Goal: Obtain resource: Download file/media

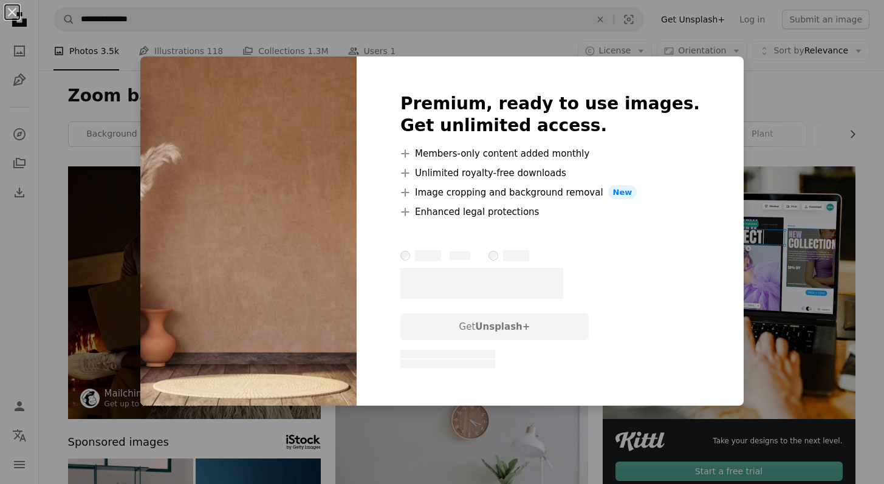
scroll to position [888, 0]
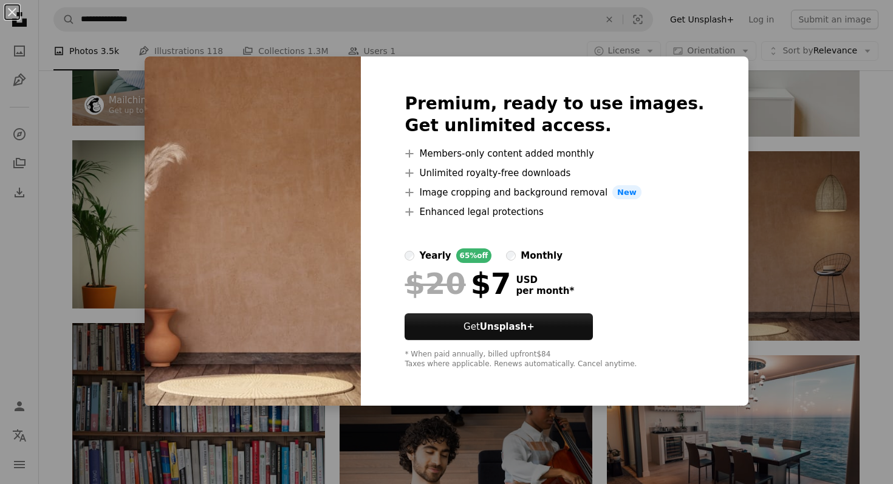
click at [724, 197] on div "An X shape Premium, ready to use images. Get unlimited access. A plus sign Memb…" at bounding box center [446, 242] width 893 height 484
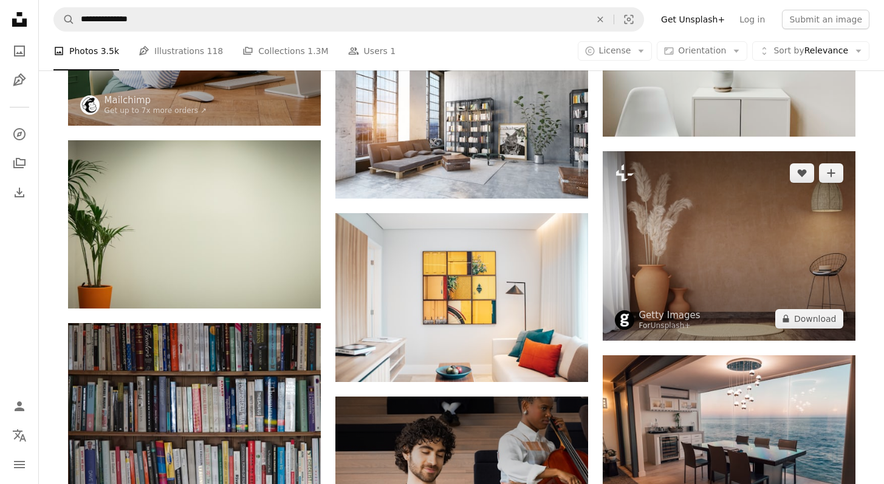
click at [724, 197] on img at bounding box center [729, 246] width 253 height 190
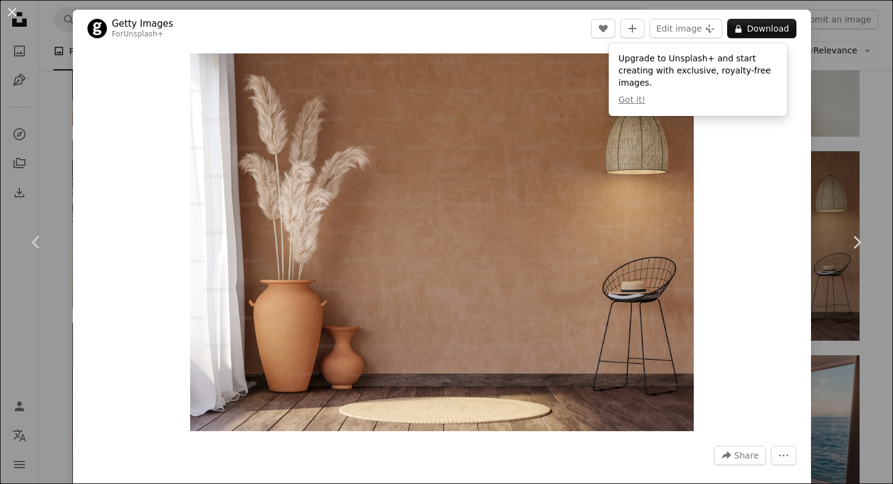
click at [820, 142] on div "An X shape Chevron left Chevron right Getty Images For Unsplash+ A heart A plus…" at bounding box center [446, 242] width 893 height 484
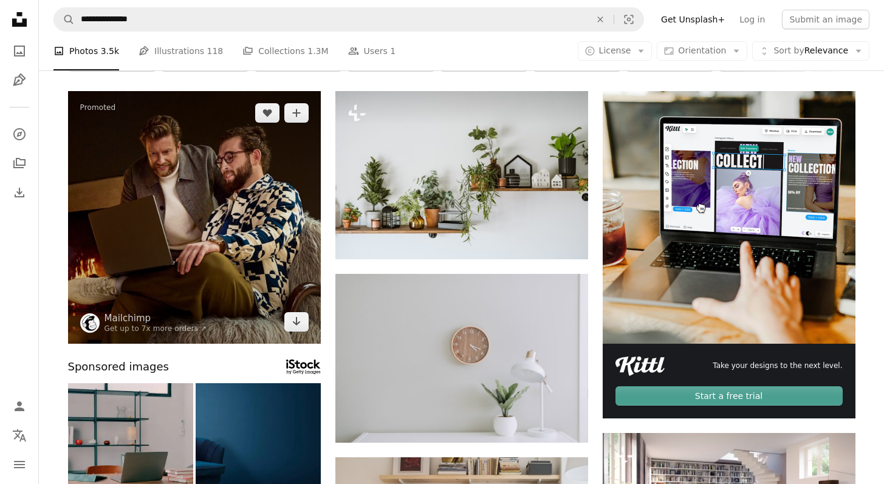
scroll to position [75, 0]
click at [785, 55] on span "Sort by" at bounding box center [788, 51] width 30 height 10
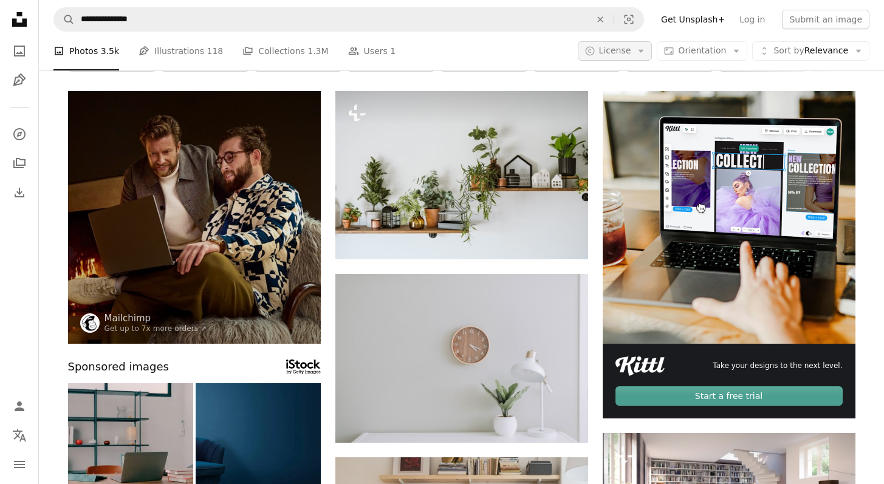
click at [630, 50] on span "License" at bounding box center [615, 51] width 32 height 10
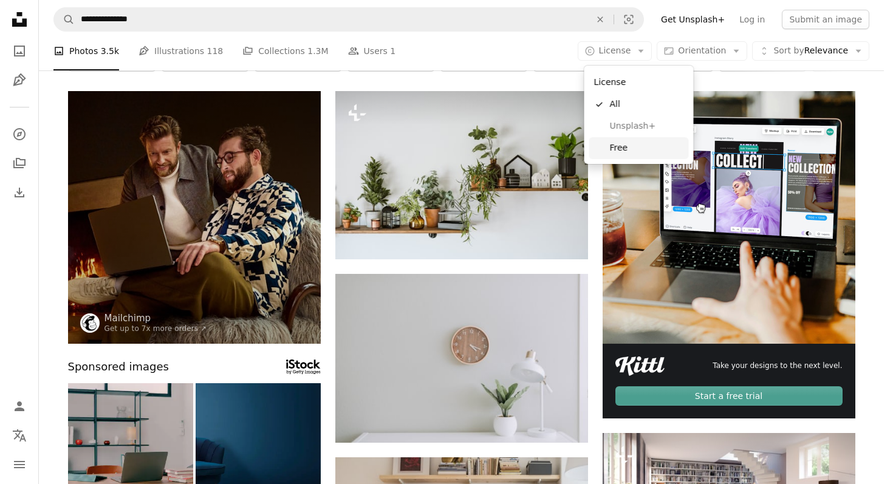
click at [634, 143] on span "Free" at bounding box center [647, 148] width 74 height 12
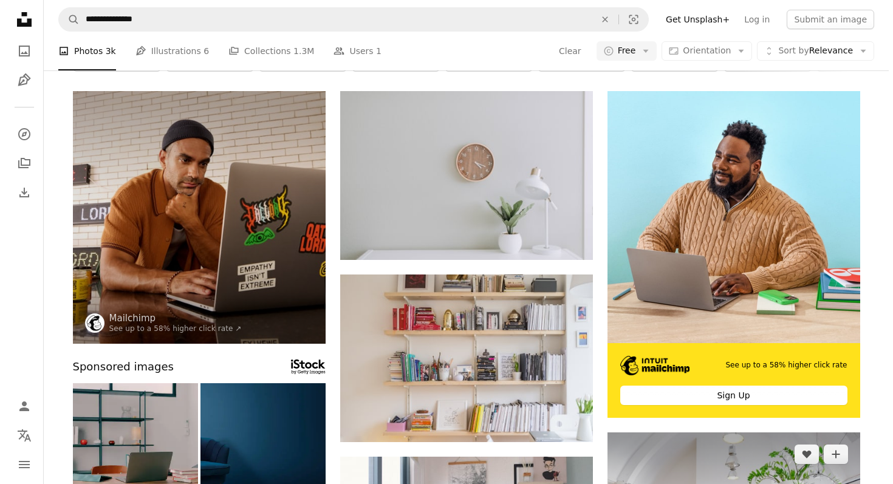
scroll to position [442, 0]
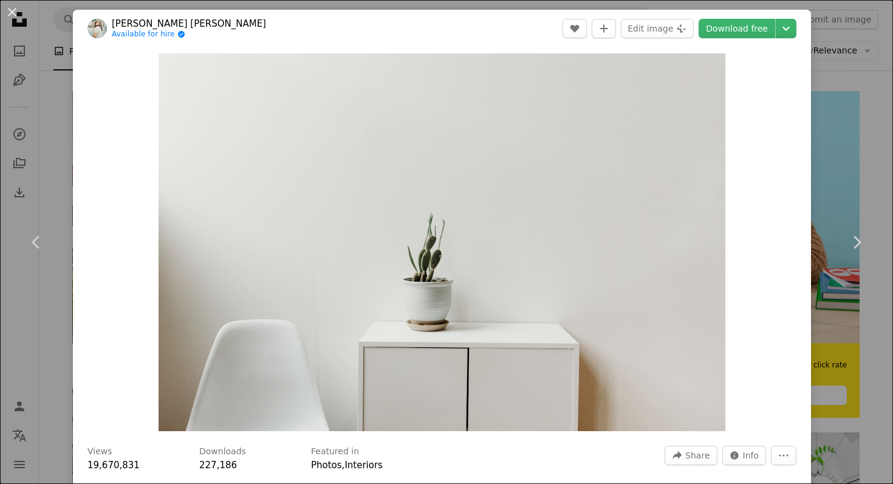
click at [818, 50] on div "An X shape Chevron left Chevron right [PERSON_NAME] [PERSON_NAME] Available for…" at bounding box center [446, 242] width 893 height 484
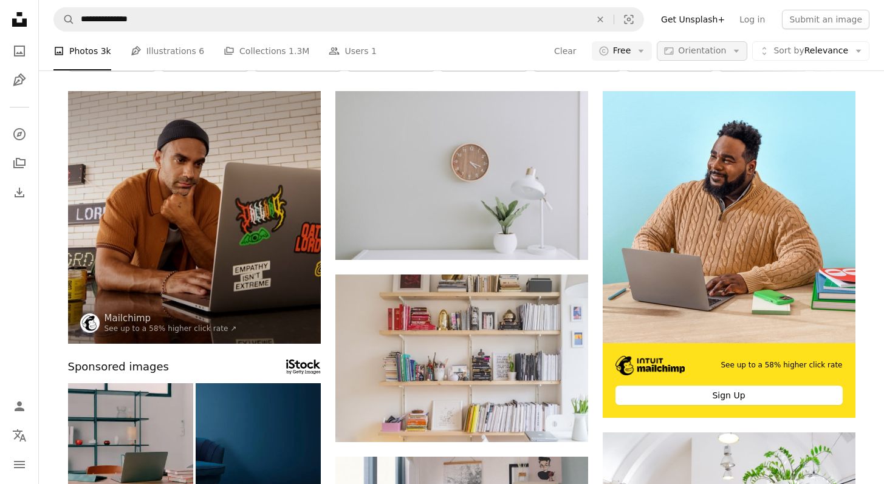
scroll to position [1507, 0]
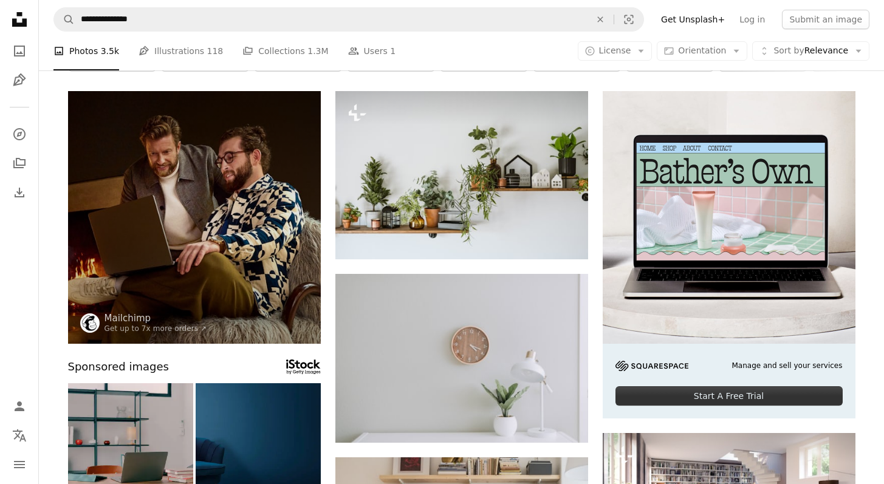
scroll to position [1825, 0]
